Goal: Task Accomplishment & Management: Manage account settings

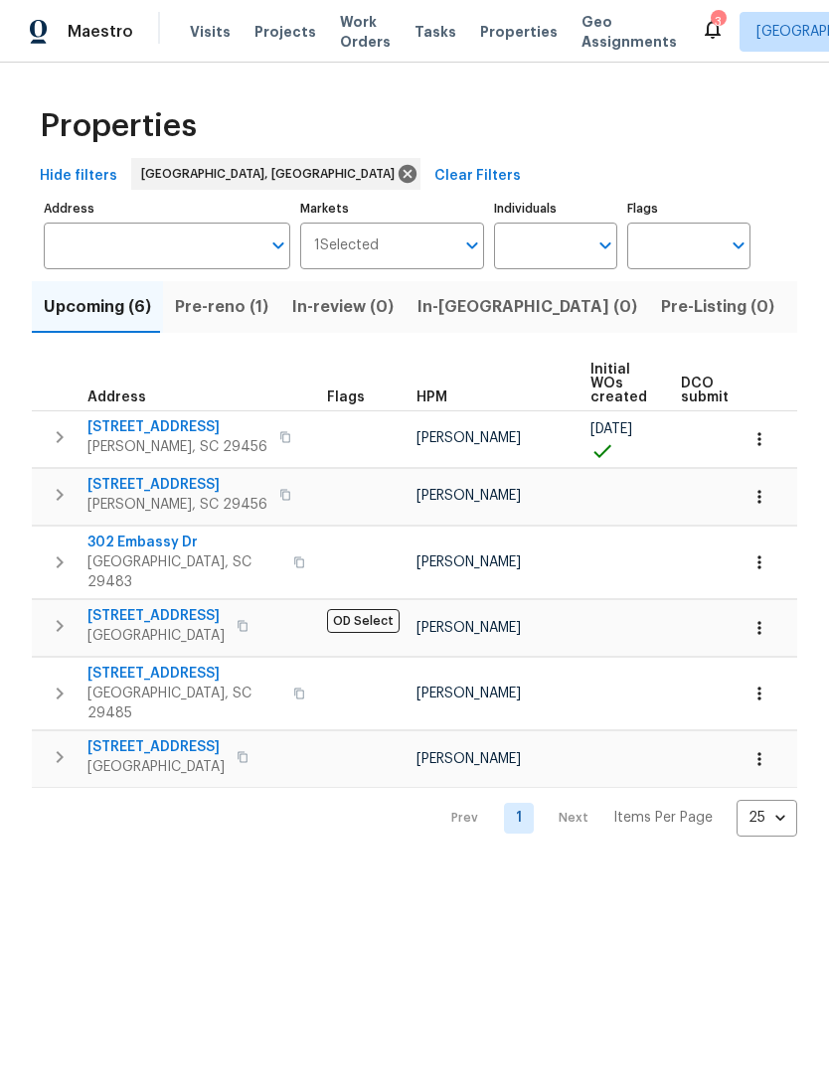
click at [768, 445] on icon "button" at bounding box center [759, 439] width 20 height 20
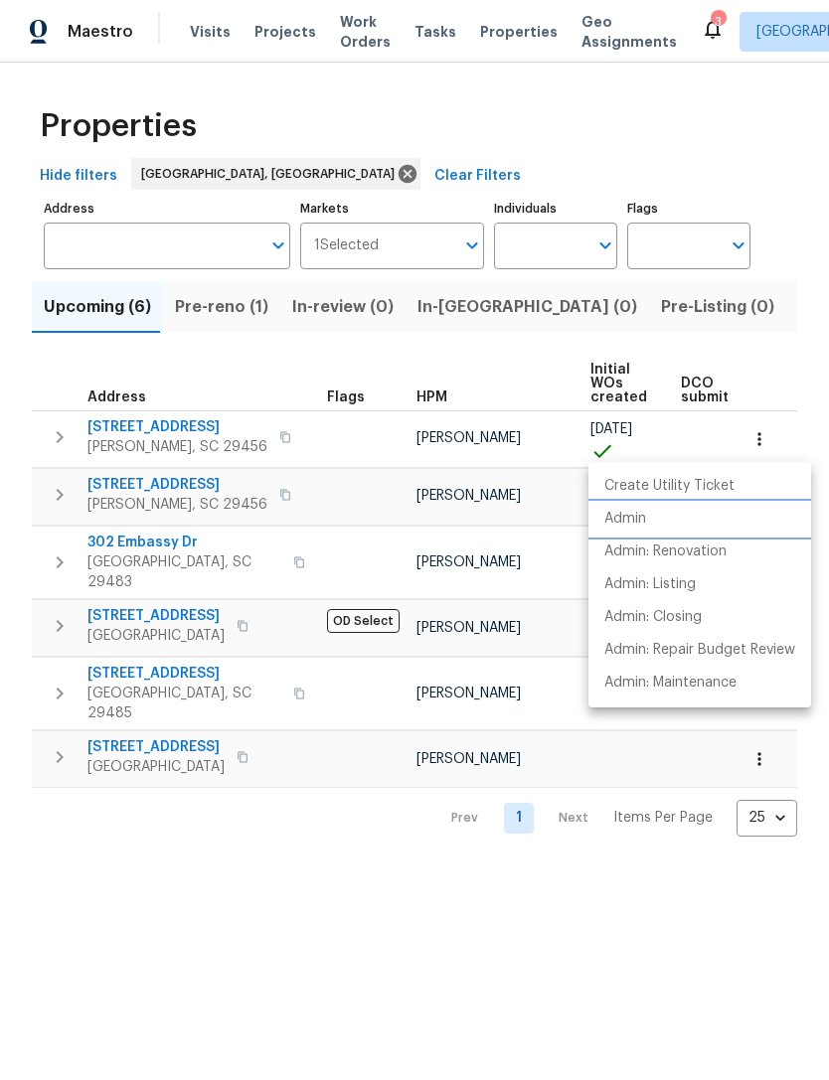
click at [635, 510] on p "Admin" at bounding box center [625, 519] width 42 height 21
click at [675, 25] on div at bounding box center [414, 540] width 829 height 1080
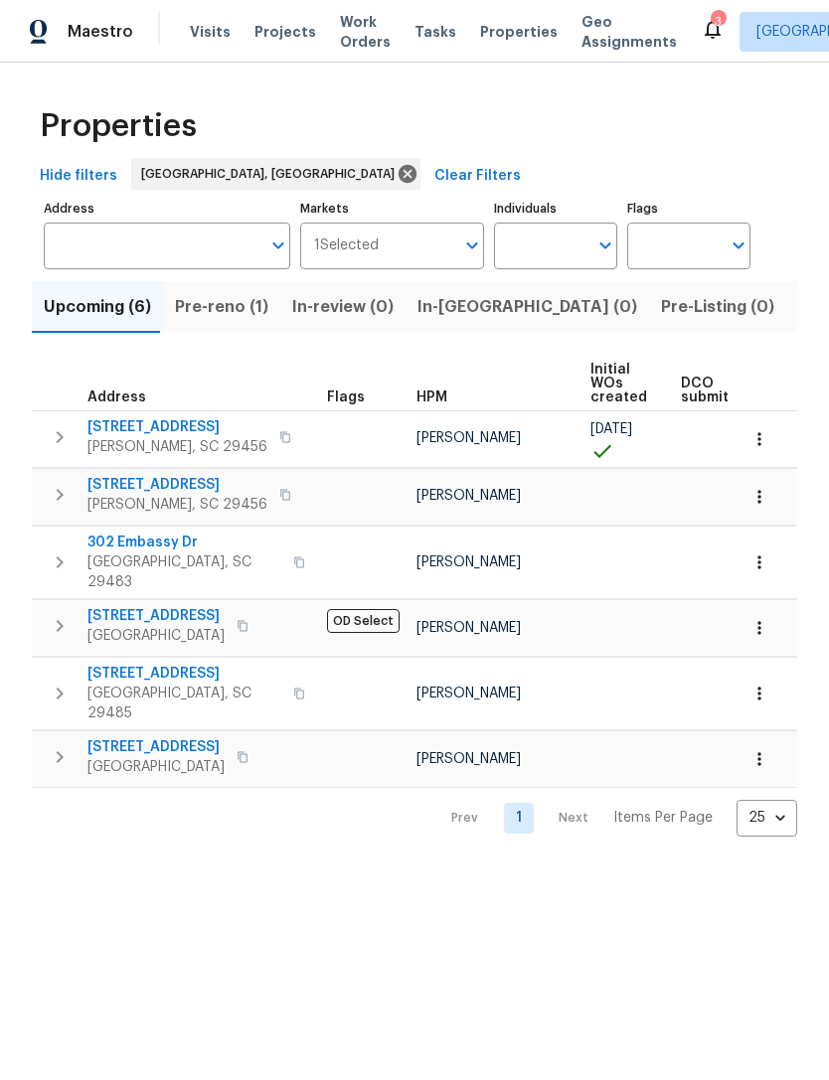
click at [710, 19] on div "3" at bounding box center [717, 22] width 14 height 20
click at [704, 34] on icon at bounding box center [712, 30] width 16 height 20
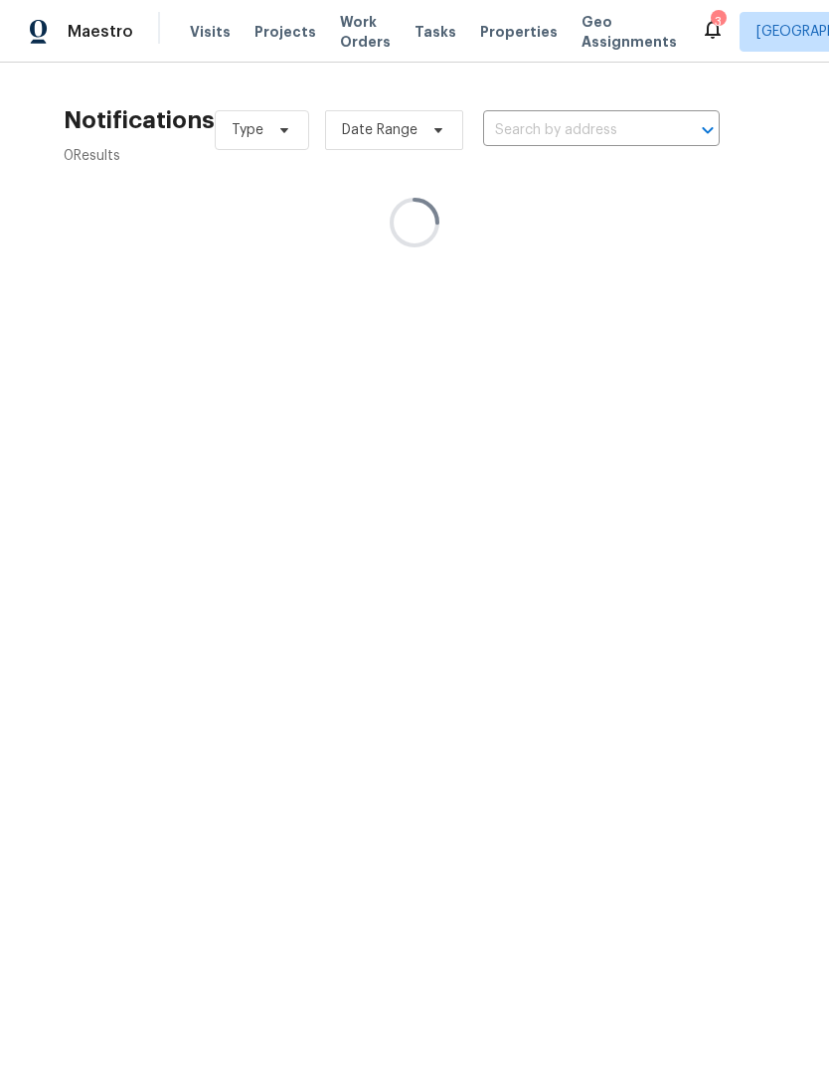
click at [700, 34] on icon at bounding box center [712, 29] width 24 height 24
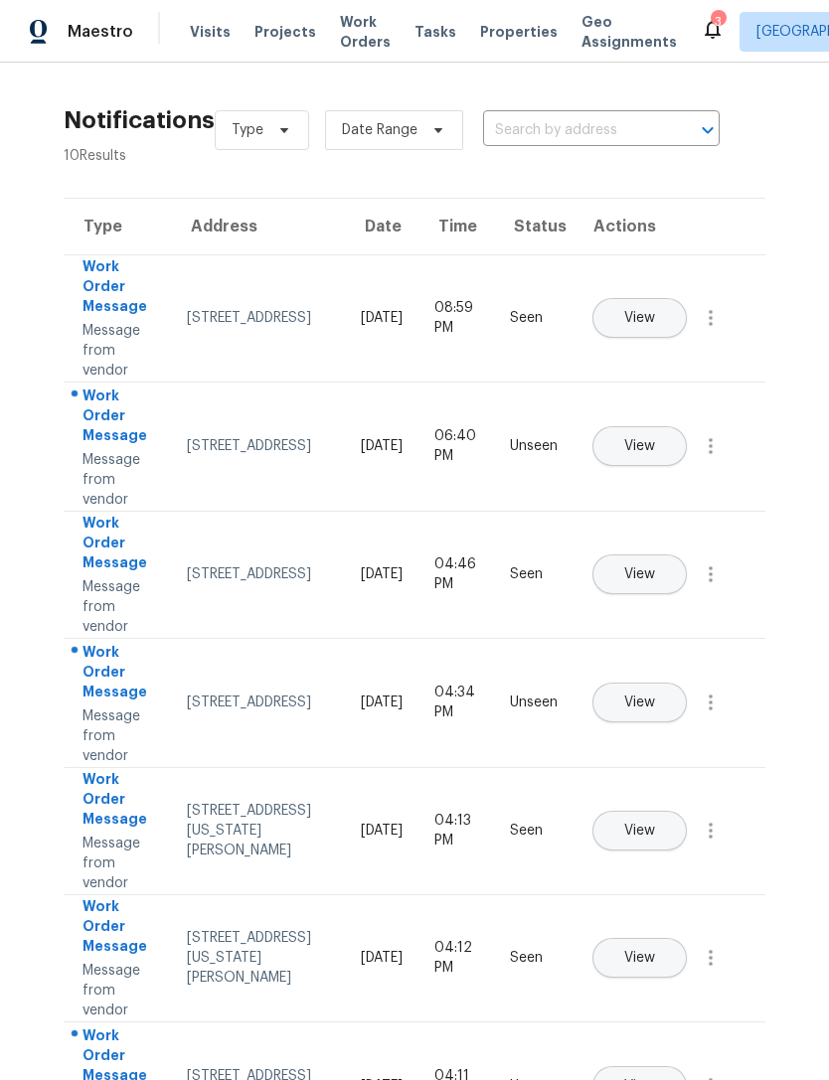
click at [655, 567] on span "View" at bounding box center [639, 574] width 31 height 15
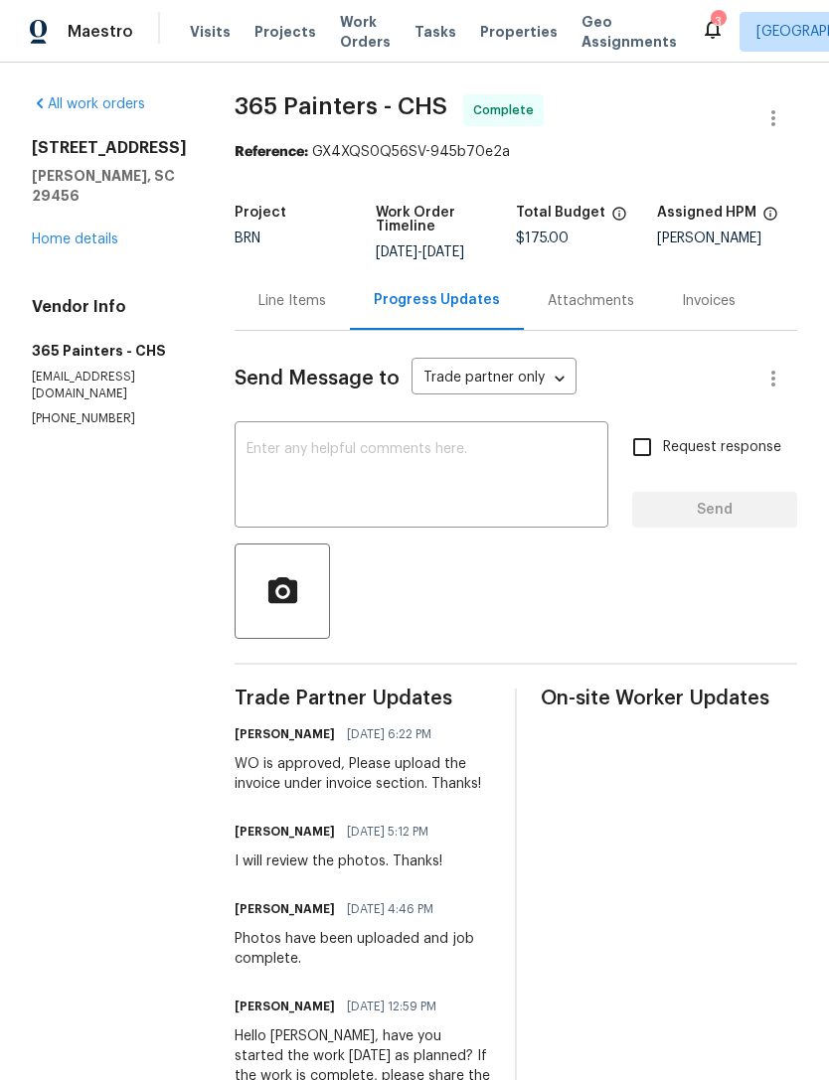
click at [710, 18] on div "3" at bounding box center [717, 22] width 14 height 20
click at [704, 35] on icon at bounding box center [712, 30] width 16 height 20
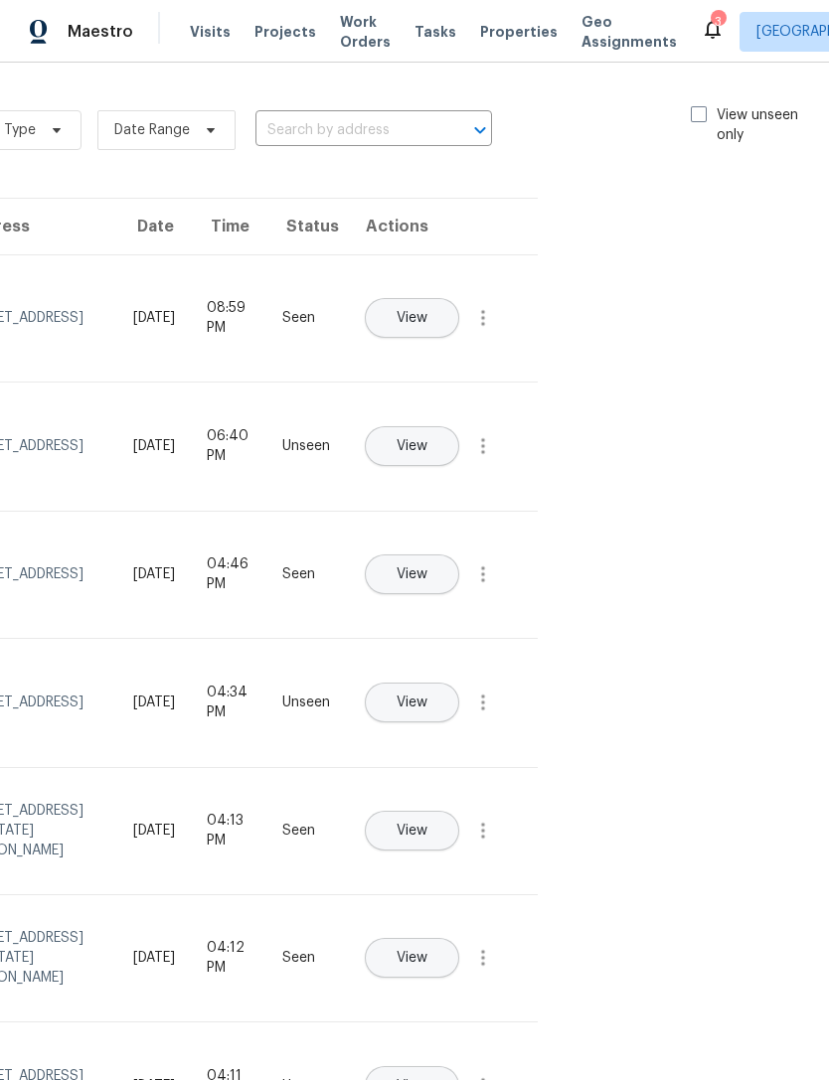
scroll to position [-1, 228]
click at [694, 111] on span at bounding box center [702, 114] width 16 height 16
click at [694, 111] on input "View unseen only" at bounding box center [700, 111] width 13 height 13
checkbox input "true"
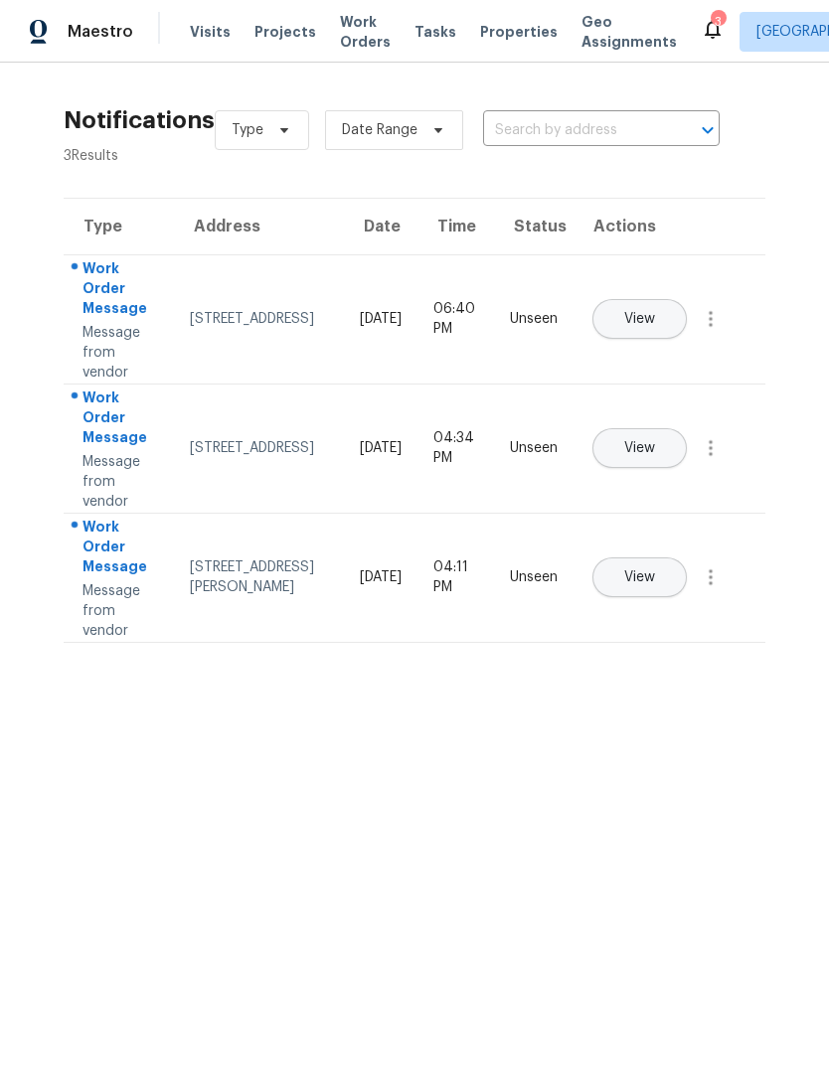
scroll to position [0, 0]
click at [655, 570] on span "View" at bounding box center [639, 577] width 31 height 15
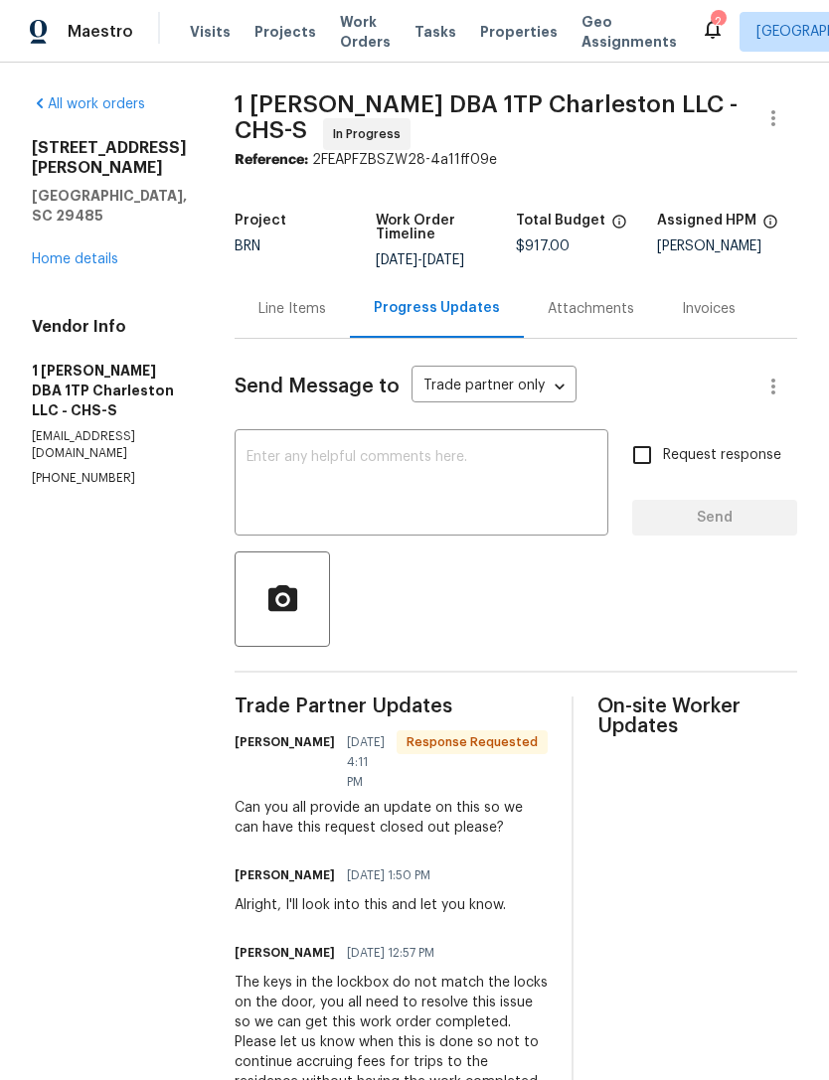
click at [700, 33] on icon at bounding box center [712, 29] width 24 height 24
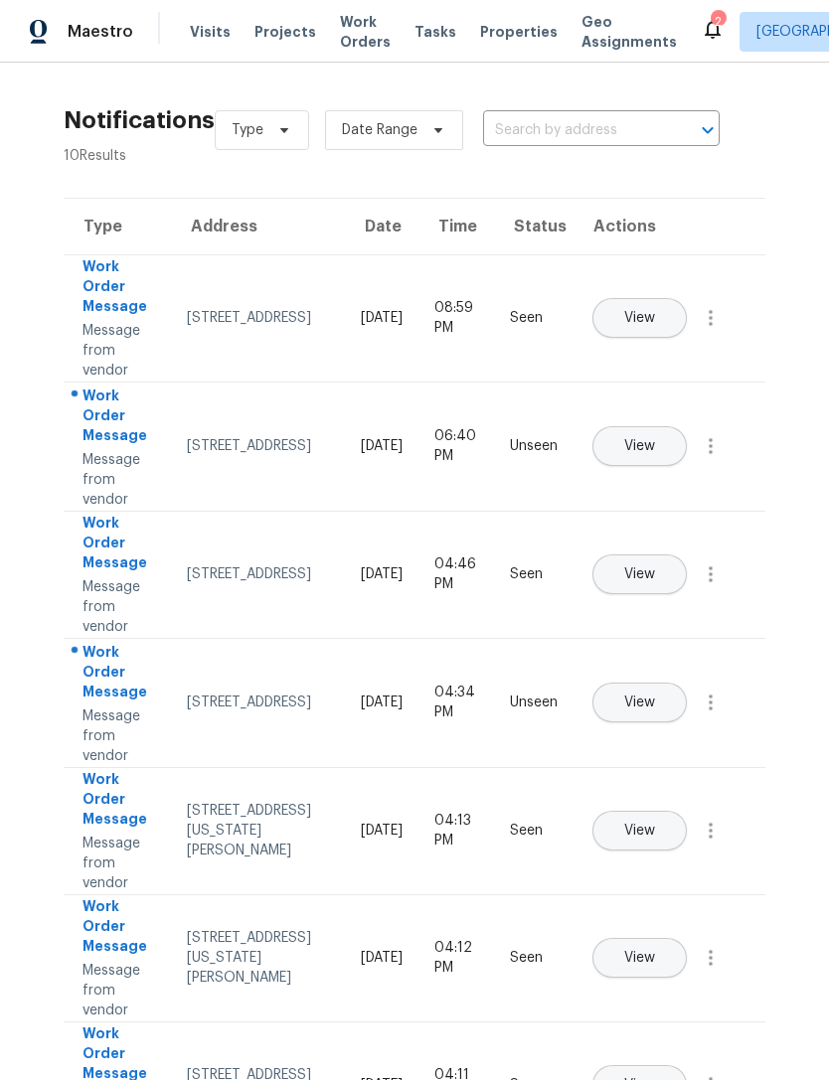
click at [700, 17] on icon at bounding box center [712, 29] width 24 height 24
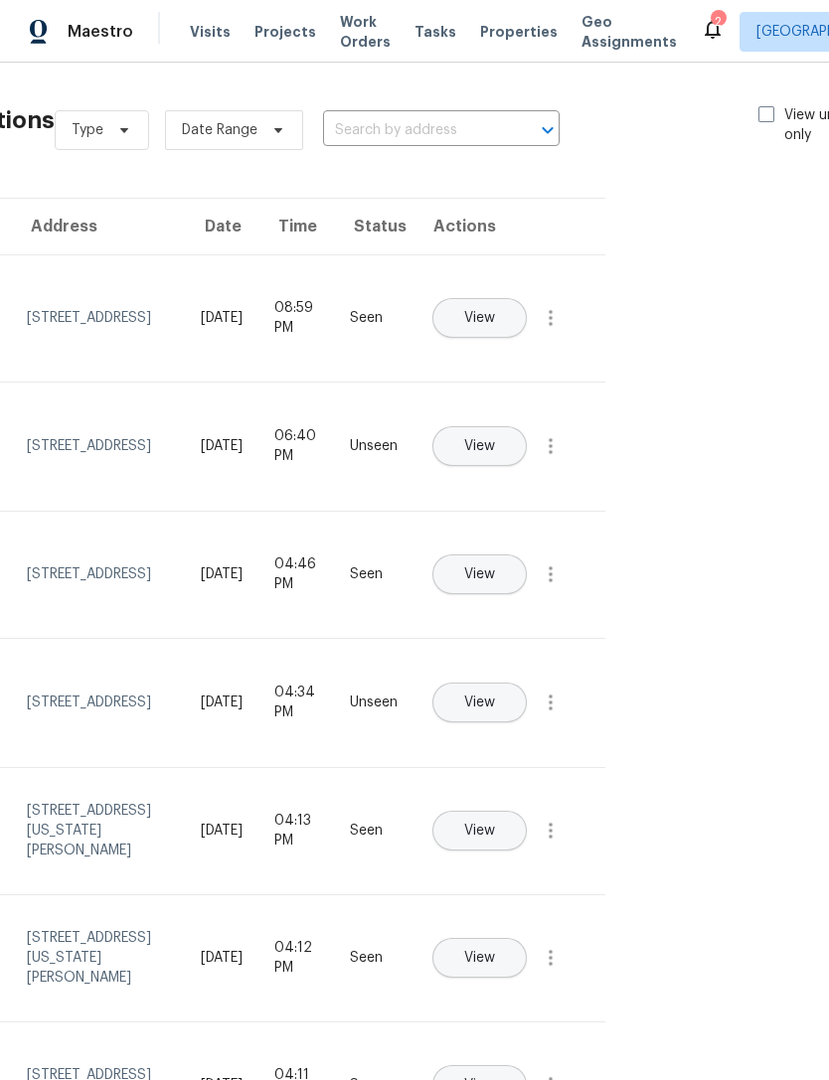
scroll to position [-1, 230]
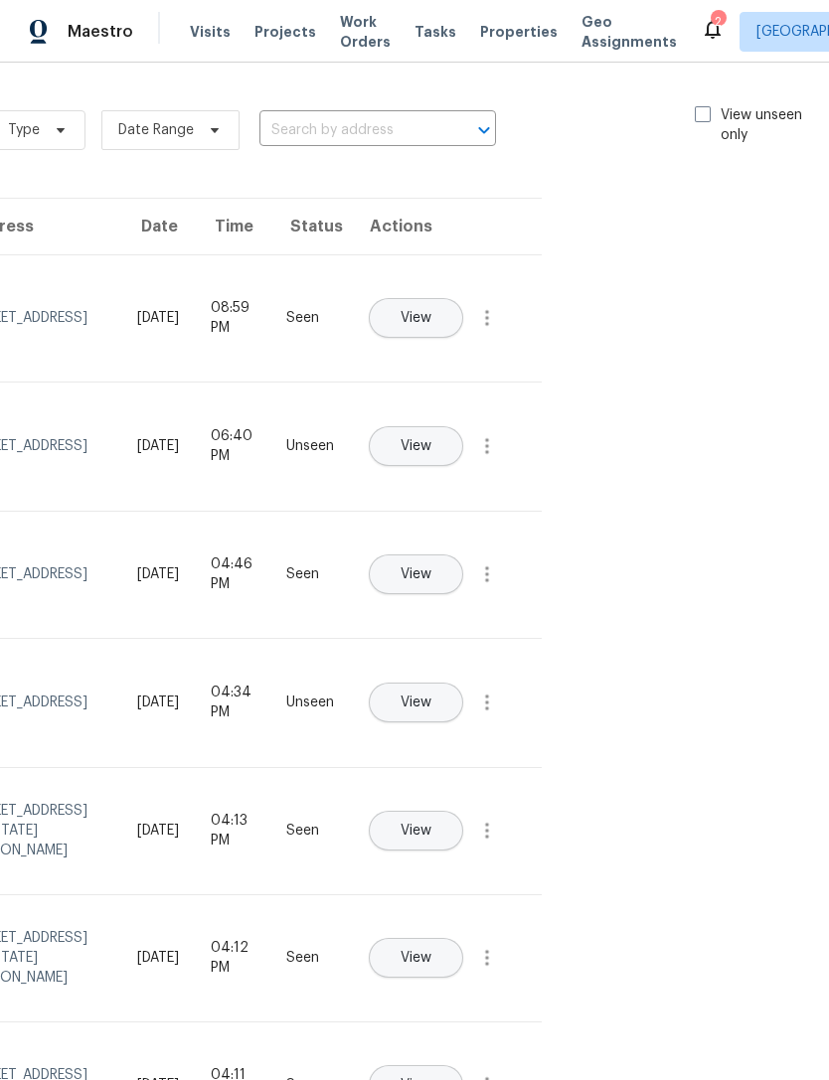
click at [699, 106] on span at bounding box center [702, 114] width 16 height 16
click at [699, 106] on input "View unseen only" at bounding box center [700, 111] width 13 height 13
checkbox input "true"
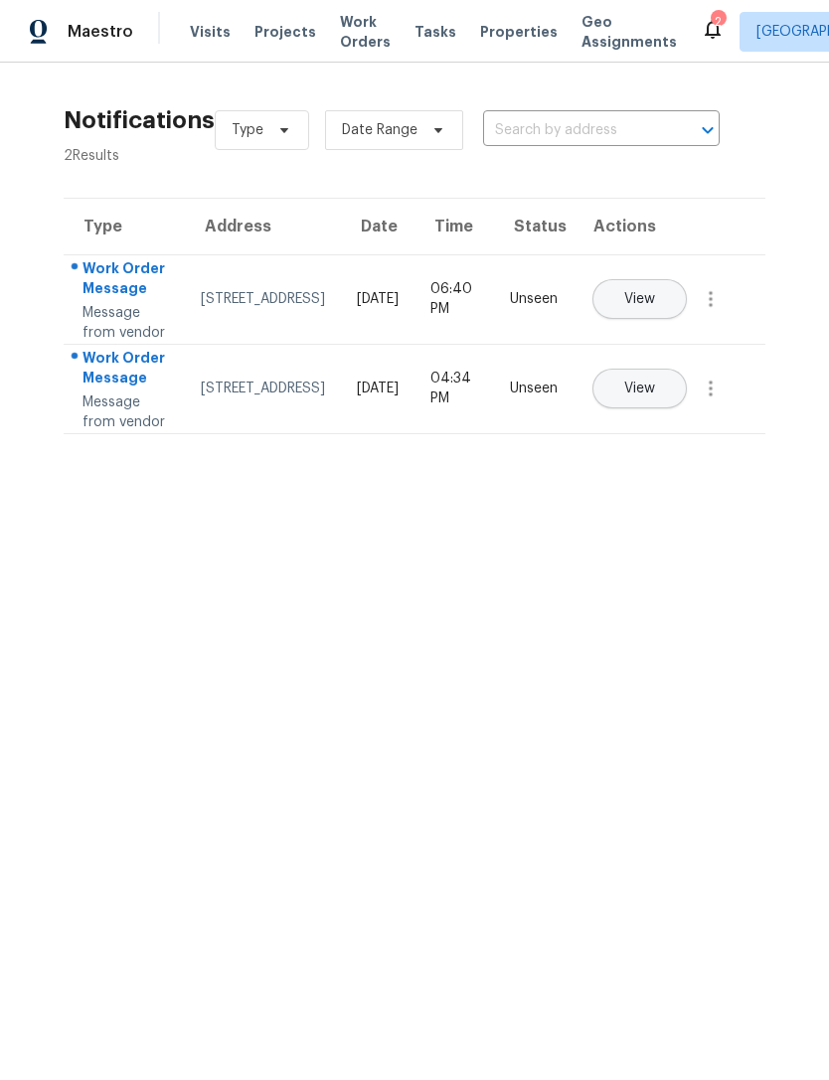
scroll to position [0, 0]
click at [655, 396] on span "View" at bounding box center [639, 389] width 31 height 15
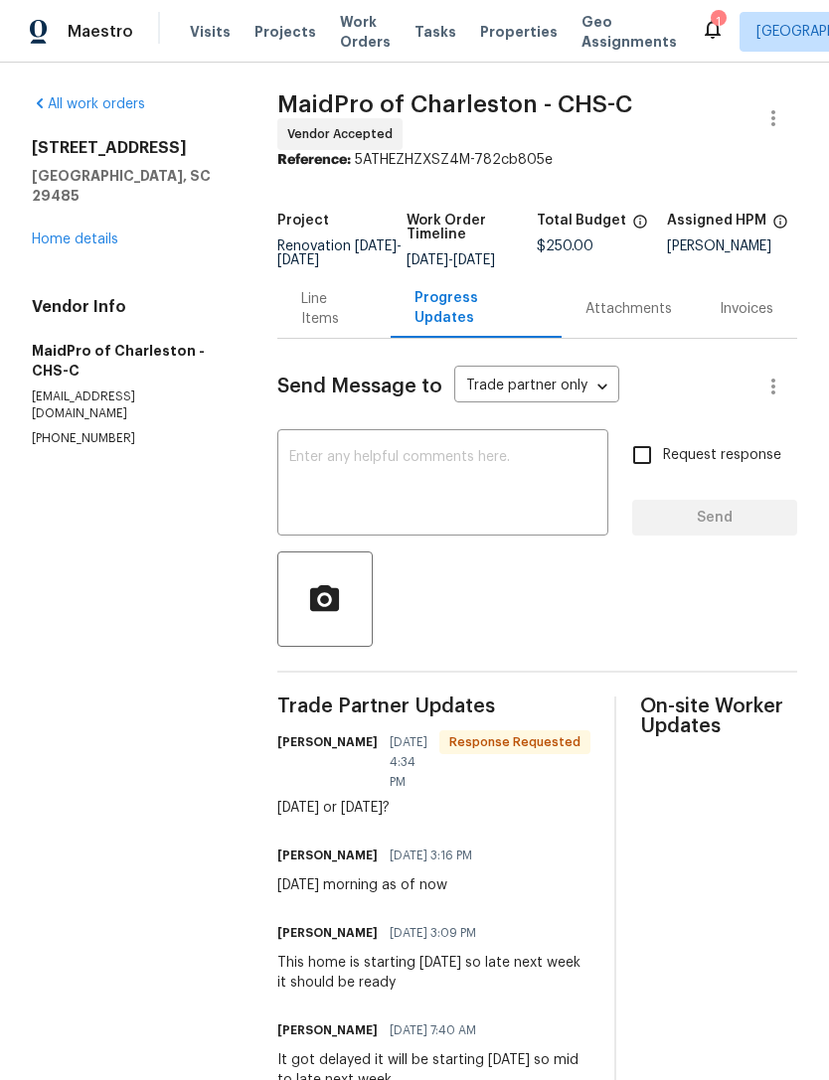
click at [354, 30] on span "Work Orders" at bounding box center [365, 32] width 51 height 40
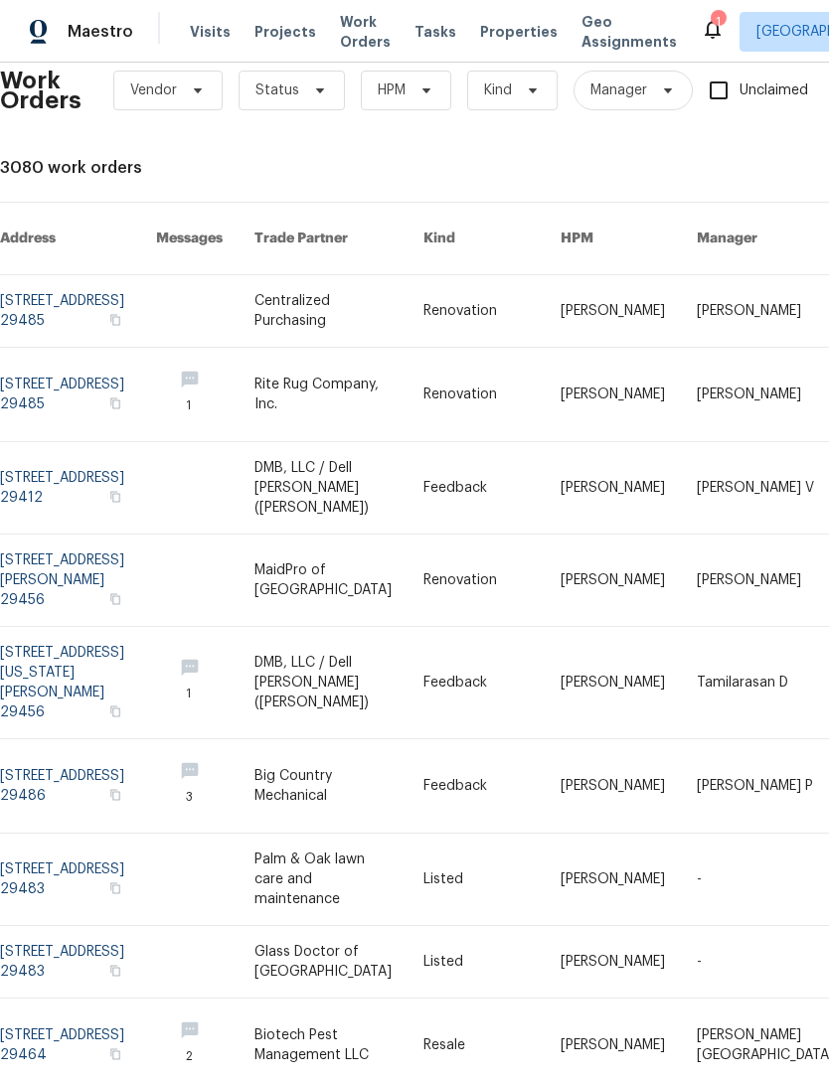
scroll to position [32, 0]
click at [493, 26] on span "Properties" at bounding box center [518, 32] width 77 height 20
